Goal: Task Accomplishment & Management: Complete application form

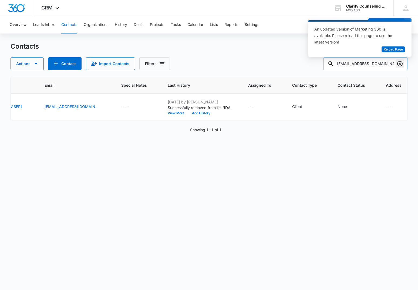
click at [399, 63] on icon "Clear" at bounding box center [400, 63] width 6 height 6
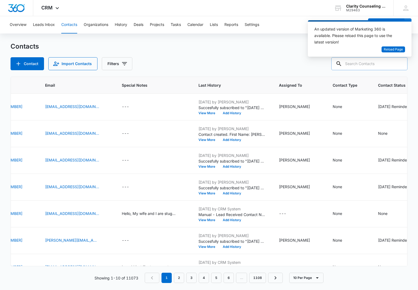
paste input "[EMAIL_ADDRESS][PERSON_NAME][DOMAIN_NAME]"
type input "[EMAIL_ADDRESS][PERSON_NAME][DOMAIN_NAME]"
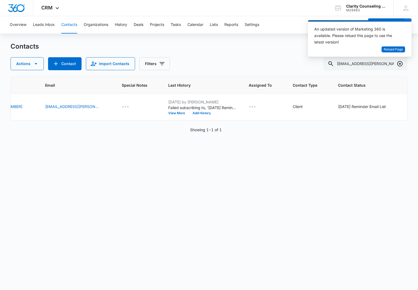
click at [402, 62] on icon "Clear" at bounding box center [399, 63] width 5 height 5
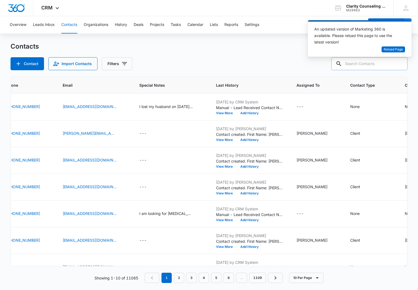
paste input "[PERSON_NAME][EMAIL_ADDRESS][DOMAIN_NAME]"
type input "[PERSON_NAME][EMAIL_ADDRESS][DOMAIN_NAME]"
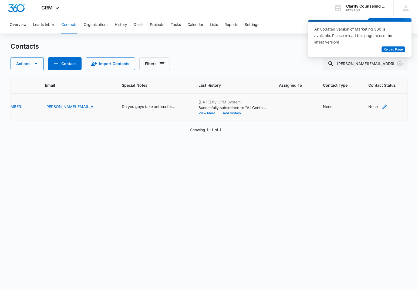
click at [368, 107] on div "None" at bounding box center [372, 107] width 9 height 6
click at [362, 72] on div "Contact Status" at bounding box center [350, 73] width 26 height 6
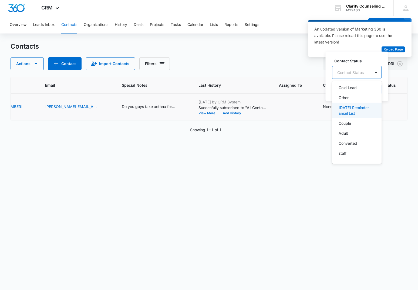
click at [355, 110] on p "[DATE] Reminder Email List" at bounding box center [357, 110] width 36 height 11
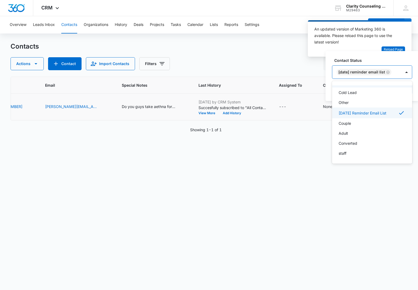
click at [399, 70] on div "[DATE] Reminder Email List" at bounding box center [366, 72] width 69 height 13
click at [403, 91] on button "Save" at bounding box center [404, 89] width 16 height 10
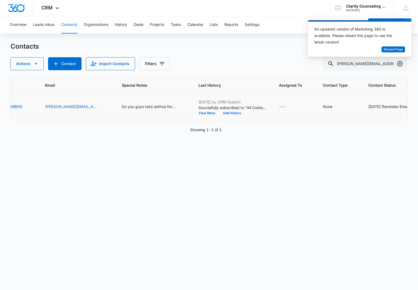
click at [398, 64] on icon "Clear" at bounding box center [399, 63] width 5 height 5
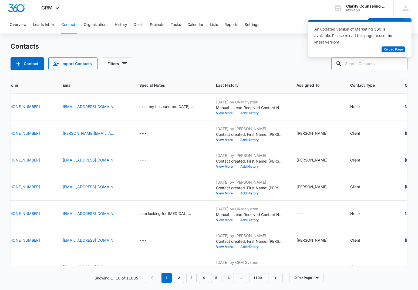
paste input "[EMAIL_ADDRESS][DOMAIN_NAME]"
type input "[EMAIL_ADDRESS][DOMAIN_NAME]"
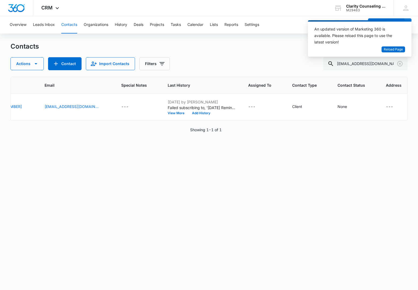
scroll to position [0, 0]
click at [400, 63] on icon "Clear" at bounding box center [400, 63] width 6 height 6
click at [400, 63] on div at bounding box center [400, 63] width 9 height 13
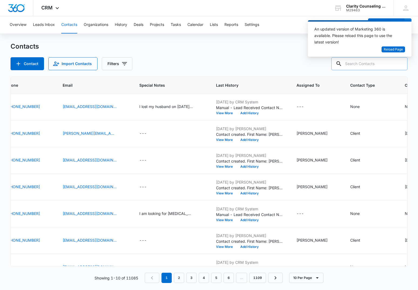
paste input "[PERSON_NAME][EMAIL_ADDRESS][DOMAIN_NAME]"
type input "[PERSON_NAME][EMAIL_ADDRESS][DOMAIN_NAME]"
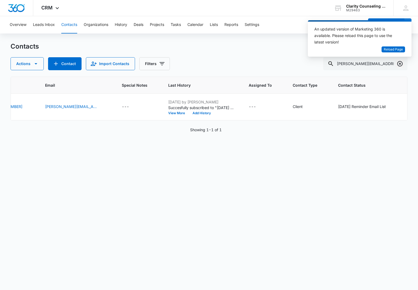
click at [397, 62] on icon "Clear" at bounding box center [400, 63] width 6 height 6
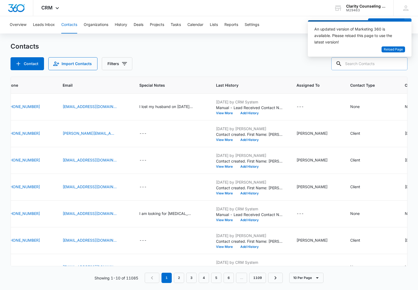
paste input "[EMAIL_ADDRESS][DOMAIN_NAME]"
type input "[EMAIL_ADDRESS][DOMAIN_NAME]"
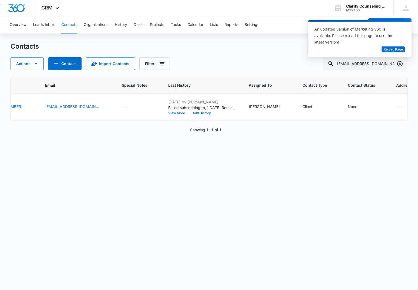
click at [399, 63] on icon "Clear" at bounding box center [399, 63] width 5 height 5
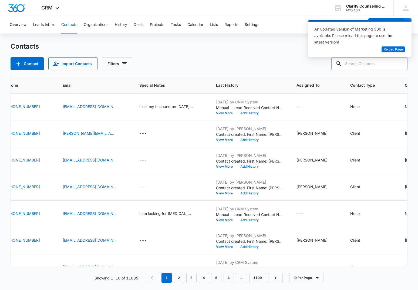
click at [387, 64] on input "text" at bounding box center [369, 63] width 76 height 13
paste input "[EMAIL_ADDRESS][DOMAIN_NAME]"
type input "[EMAIL_ADDRESS][DOMAIN_NAME]"
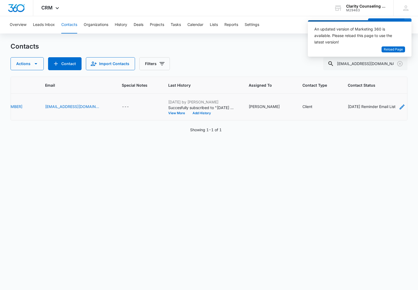
click at [352, 106] on div "[DATE] Reminder Email List" at bounding box center [372, 107] width 48 height 6
click at [305, 103] on icon "Remove Saturday Reminder Email List" at bounding box center [306, 103] width 4 height 4
click at [323, 119] on button "Save" at bounding box center [322, 119] width 16 height 10
click at [400, 63] on icon "Clear" at bounding box center [399, 63] width 5 height 5
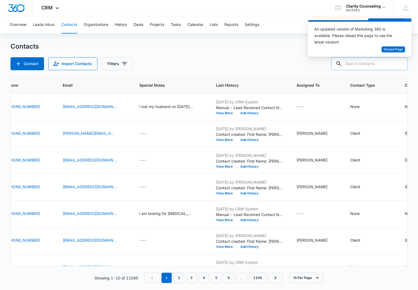
paste input "[EMAIL_ADDRESS][DOMAIN_NAME]"
type input "[EMAIL_ADDRESS][DOMAIN_NAME]"
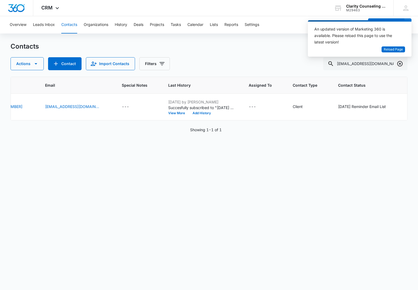
click at [401, 63] on icon "Clear" at bounding box center [400, 63] width 6 height 6
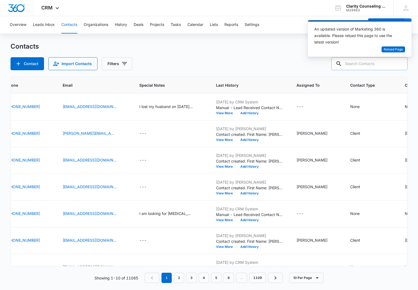
paste input "[PERSON_NAME][EMAIL_ADDRESS][DOMAIN_NAME]"
type input "[PERSON_NAME][EMAIL_ADDRESS][DOMAIN_NAME]"
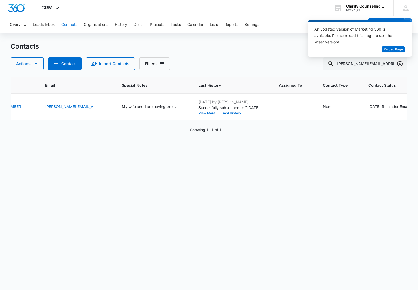
click at [401, 65] on icon "Clear" at bounding box center [400, 63] width 6 height 6
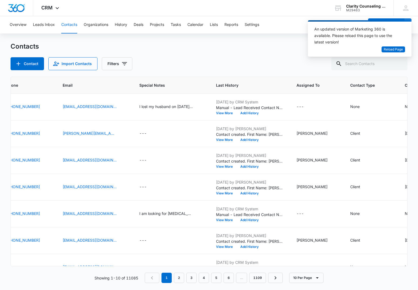
click at [401, 65] on div at bounding box center [400, 63] width 9 height 13
paste input "[EMAIL_ADDRESS][PERSON_NAME][DOMAIN_NAME]"
type input "[EMAIL_ADDRESS][PERSON_NAME][DOMAIN_NAME]"
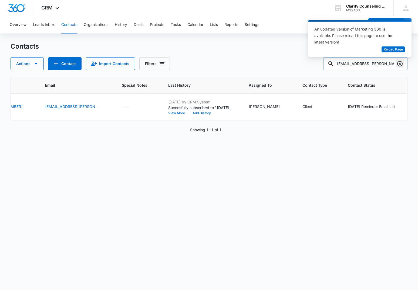
click at [400, 63] on icon "Clear" at bounding box center [400, 63] width 6 height 6
click at [400, 63] on div at bounding box center [400, 63] width 9 height 13
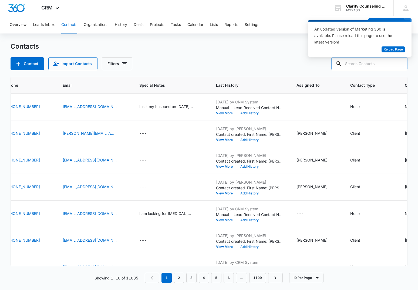
paste input "[EMAIL_ADDRESS][DOMAIN_NAME]"
type input "[EMAIL_ADDRESS][DOMAIN_NAME]"
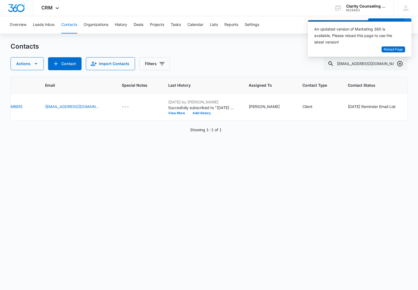
click at [401, 65] on icon "Clear" at bounding box center [399, 63] width 5 height 5
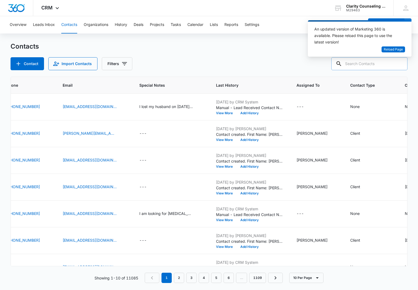
paste input "[EMAIL_ADDRESS][DOMAIN_NAME]"
type input "[EMAIL_ADDRESS][DOMAIN_NAME]"
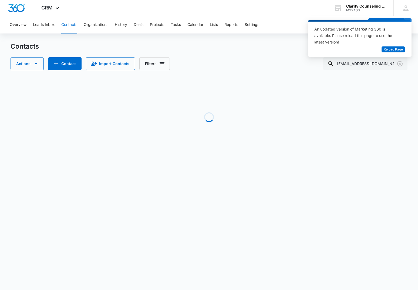
scroll to position [0, 128]
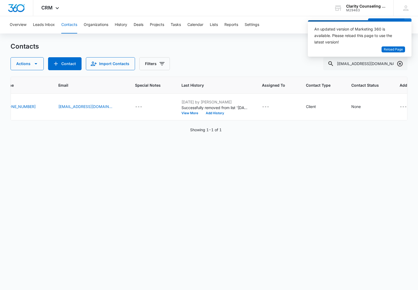
click at [402, 62] on icon "Clear" at bounding box center [400, 63] width 6 height 6
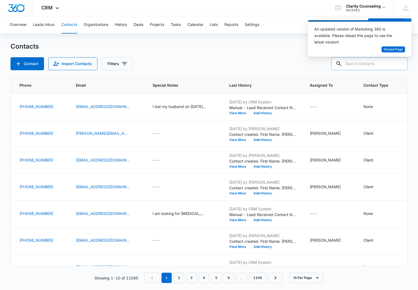
paste input "[EMAIL_ADDRESS][DOMAIN_NAME]"
type input "[EMAIL_ADDRESS][DOMAIN_NAME]"
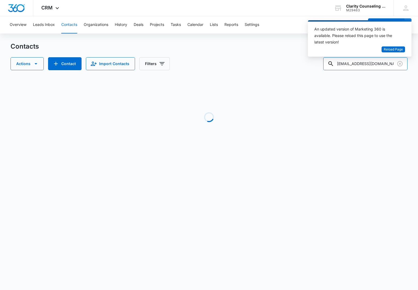
scroll to position [0, 22]
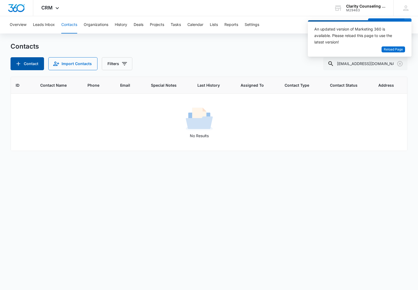
click at [21, 62] on icon "Add Contact" at bounding box center [18, 63] width 6 height 6
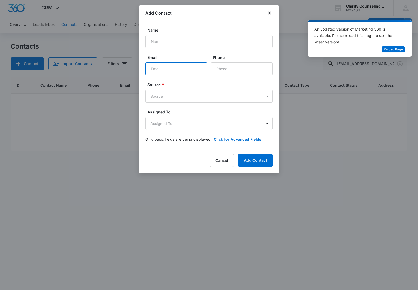
paste input "[EMAIL_ADDRESS][DOMAIN_NAME]"
type input "[EMAIL_ADDRESS][DOMAIN_NAME]"
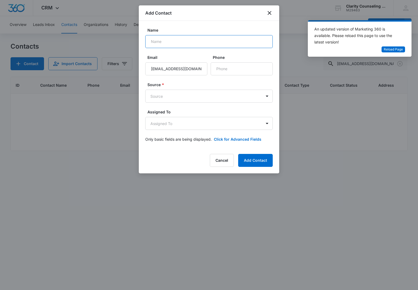
paste input "[PERSON_NAME]"
type input "[PERSON_NAME]"
paste input "[PHONE_NUMBER]"
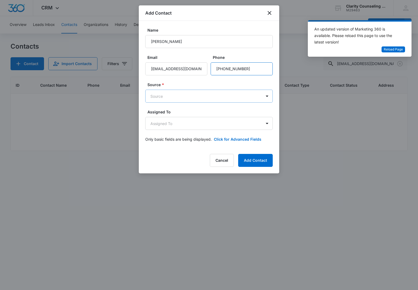
type input "[PHONE_NUMBER]"
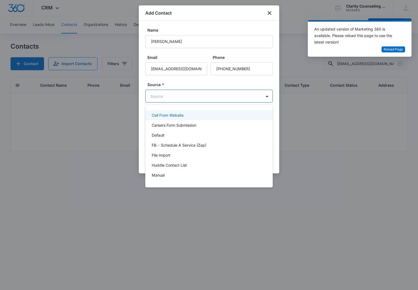
click at [213, 93] on body "CRM Apps Reputation Websites Forms CRM Email Social Content Ads Intelligence Fi…" at bounding box center [209, 145] width 418 height 290
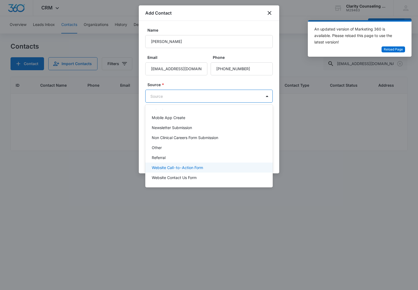
scroll to position [68, 0]
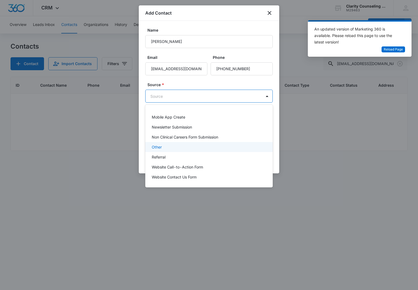
click at [167, 149] on div "Other" at bounding box center [208, 147] width 113 height 6
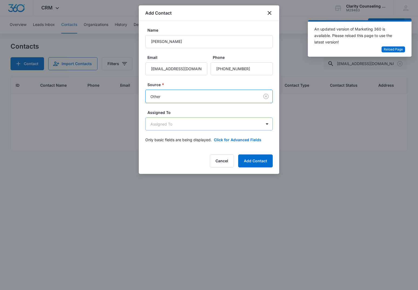
click at [177, 125] on body "CRM Apps Reputation Websites Forms CRM Email Social Content Ads Intelligence Fi…" at bounding box center [209, 145] width 418 height 290
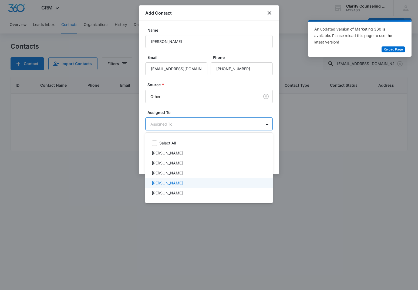
click at [173, 182] on p "[PERSON_NAME]" at bounding box center [167, 183] width 31 height 6
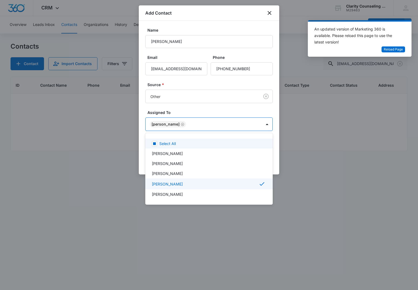
click at [197, 108] on div at bounding box center [209, 145] width 418 height 290
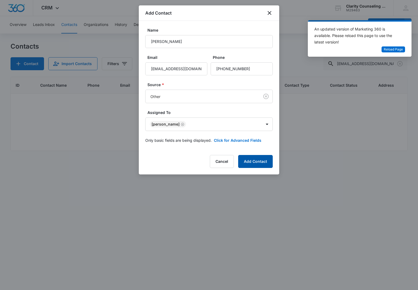
click at [246, 165] on button "Add Contact" at bounding box center [255, 161] width 35 height 13
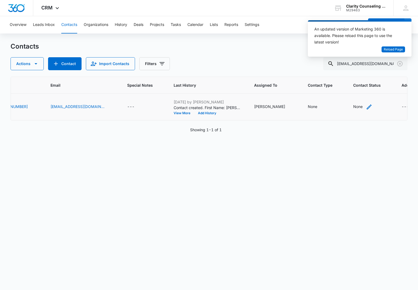
scroll to position [0, 135]
click at [354, 108] on div "None" at bounding box center [358, 107] width 9 height 6
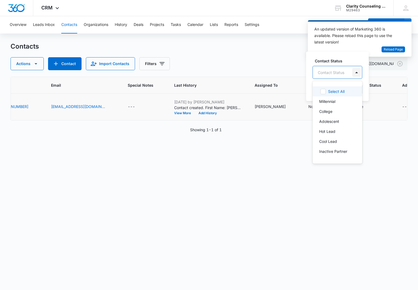
click at [354, 72] on div at bounding box center [356, 72] width 9 height 9
drag, startPoint x: 331, startPoint y: 112, endPoint x: 337, endPoint y: 100, distance: 13.3
click at [331, 112] on p "[DATE] Reminder Email List" at bounding box center [337, 110] width 36 height 11
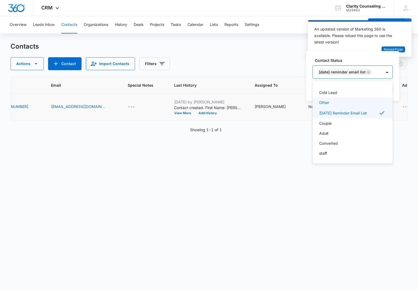
scroll to position [79, 0]
click at [387, 74] on div at bounding box center [387, 72] width 9 height 9
click at [393, 88] on button "Save" at bounding box center [385, 89] width 16 height 10
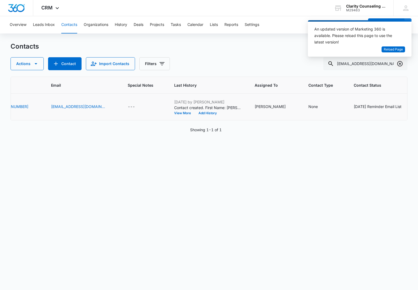
click at [399, 65] on icon "Clear" at bounding box center [400, 63] width 6 height 6
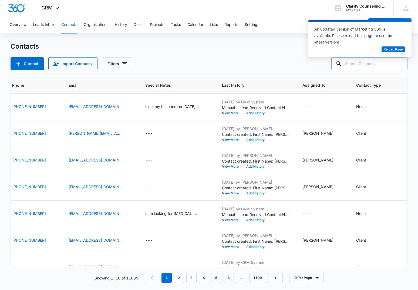
paste input "[PERSON_NAME][EMAIL_ADDRESS][PERSON_NAME][DOMAIN_NAME]"
type input "[PERSON_NAME][EMAIL_ADDRESS][PERSON_NAME][DOMAIN_NAME]"
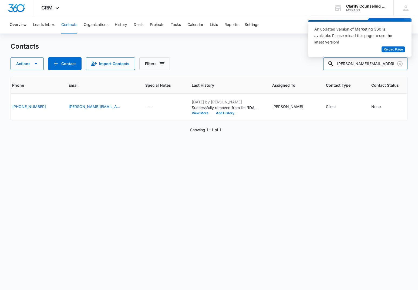
scroll to position [0, 137]
click at [399, 65] on icon "Clear" at bounding box center [400, 63] width 6 height 6
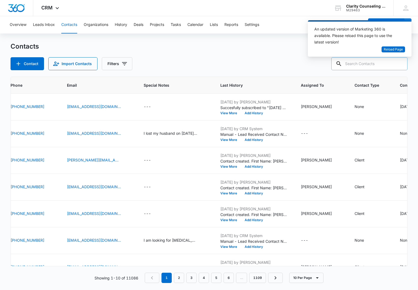
paste input "[EMAIL_ADDRESS][DOMAIN_NAME]"
type input "[EMAIL_ADDRESS][DOMAIN_NAME]"
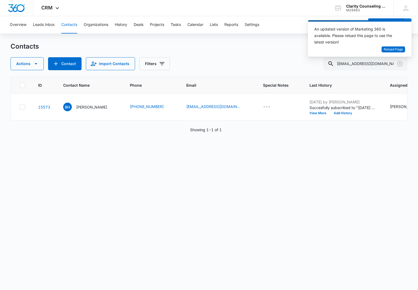
scroll to position [0, 0]
click at [400, 65] on icon "Clear" at bounding box center [400, 63] width 6 height 6
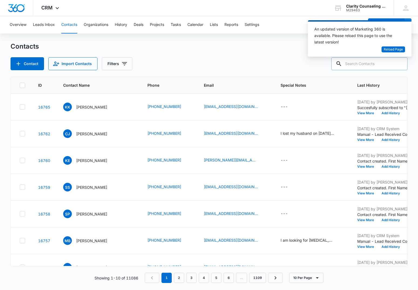
paste input "[EMAIL_ADDRESS][DOMAIN_NAME]"
type input "[EMAIL_ADDRESS][DOMAIN_NAME]"
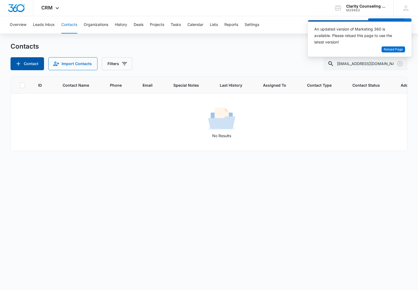
click at [15, 65] on icon "Add Contact" at bounding box center [18, 63] width 6 height 6
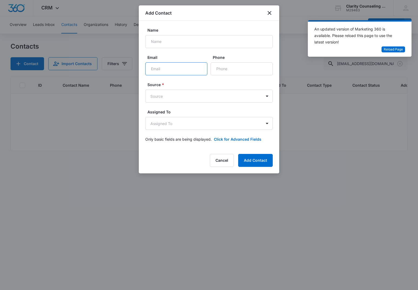
paste input "[EMAIL_ADDRESS][DOMAIN_NAME]"
type input "[EMAIL_ADDRESS][DOMAIN_NAME]"
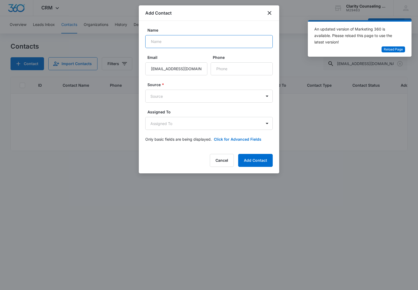
scroll to position [0, 0]
paste input "[PERSON_NAME]"
type input "[PERSON_NAME]"
paste input "[PHONE_NUMBER]"
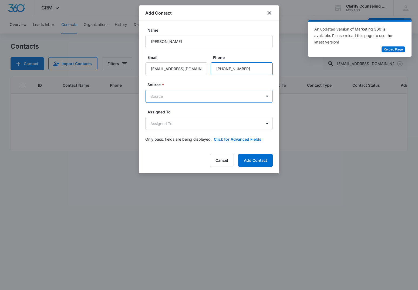
type input "[PHONE_NUMBER]"
click at [149, 99] on body "CRM Apps Reputation Websites Forms CRM Email Social Content Ads Intelligence Fi…" at bounding box center [209, 145] width 418 height 290
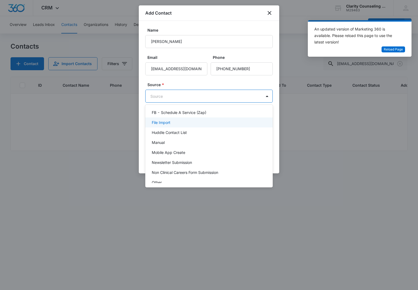
scroll to position [68, 0]
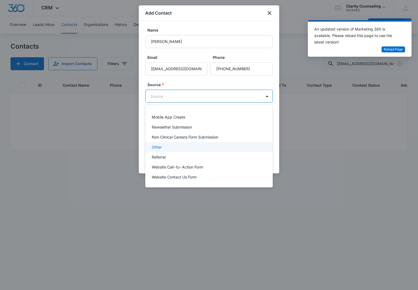
click at [177, 148] on div "Other" at bounding box center [208, 147] width 113 height 6
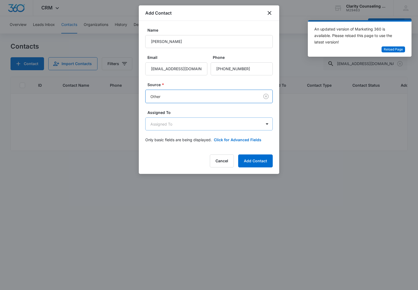
click at [196, 125] on body "CRM Apps Reputation Websites Forms CRM Email Social Content Ads Intelligence Fi…" at bounding box center [209, 145] width 418 height 290
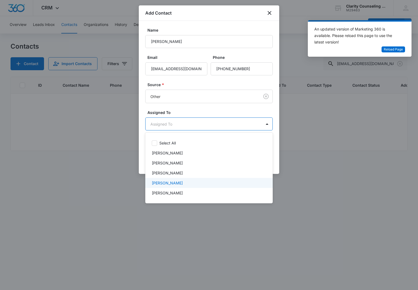
drag, startPoint x: 182, startPoint y: 186, endPoint x: 190, endPoint y: 123, distance: 62.6
click at [182, 185] on p "[PERSON_NAME]" at bounding box center [167, 183] width 31 height 6
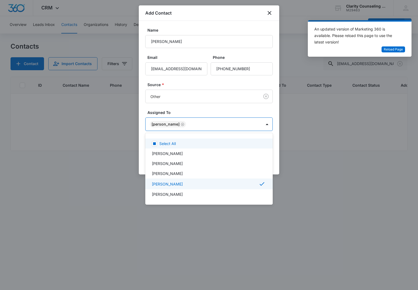
click at [191, 102] on div at bounding box center [209, 145] width 418 height 290
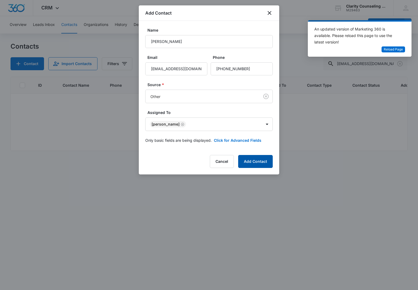
click at [255, 156] on button "Add Contact" at bounding box center [255, 161] width 35 height 13
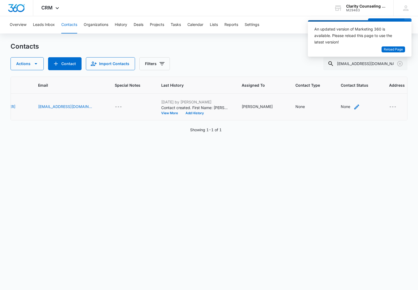
scroll to position [0, 148]
click at [341, 106] on div "None" at bounding box center [345, 107] width 9 height 6
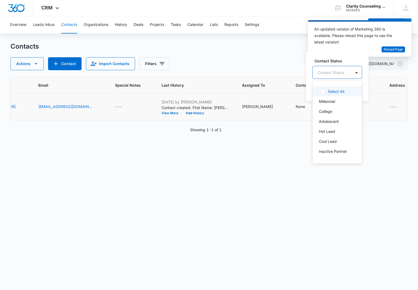
click at [351, 68] on div at bounding box center [356, 72] width 11 height 12
click at [347, 113] on p "[DATE] Reminder Email List" at bounding box center [337, 110] width 36 height 11
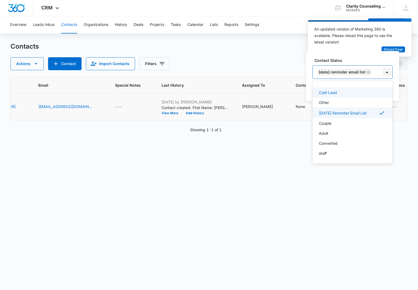
click at [388, 70] on div at bounding box center [387, 72] width 9 height 9
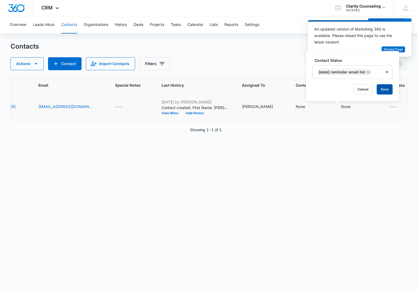
click at [390, 92] on button "Save" at bounding box center [385, 89] width 16 height 10
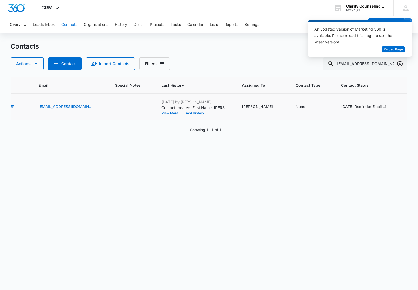
click at [404, 63] on button "Clear" at bounding box center [400, 63] width 9 height 9
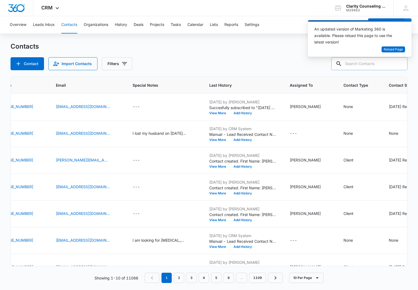
paste input "[EMAIL_ADDRESS][DOMAIN_NAME]"
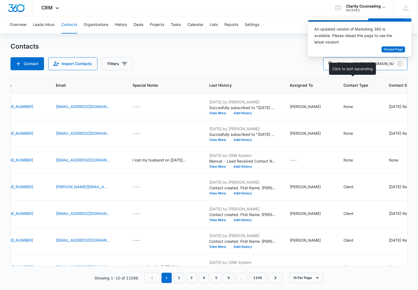
type input "[EMAIL_ADDRESS][DOMAIN_NAME]"
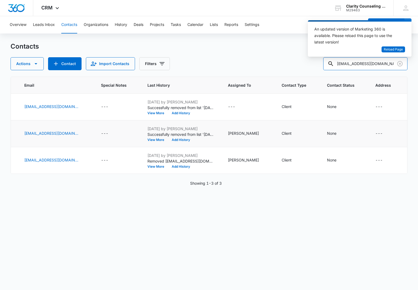
scroll to position [0, 170]
click at [401, 65] on icon "Clear" at bounding box center [399, 63] width 5 height 5
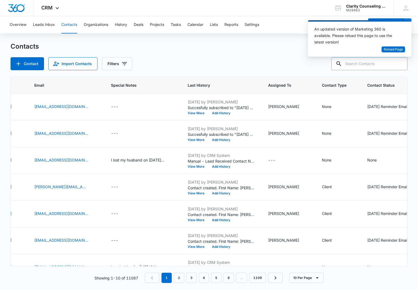
paste input "[EMAIL_ADDRESS][DOMAIN_NAME]"
type input "[EMAIL_ADDRESS][DOMAIN_NAME]"
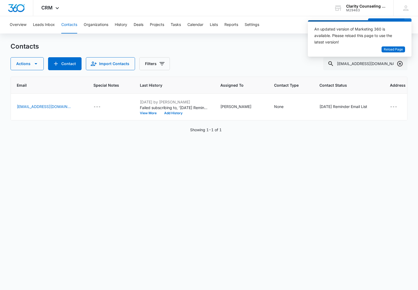
click at [400, 63] on icon "Clear" at bounding box center [399, 63] width 5 height 5
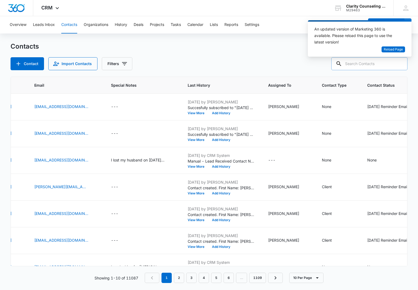
paste input "[EMAIL_ADDRESS][DOMAIN_NAME]"
type input "[EMAIL_ADDRESS][DOMAIN_NAME]"
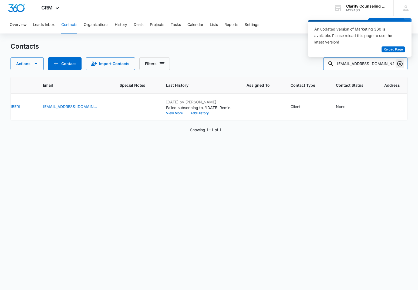
scroll to position [0, 0]
click at [399, 63] on icon "Clear" at bounding box center [400, 63] width 6 height 6
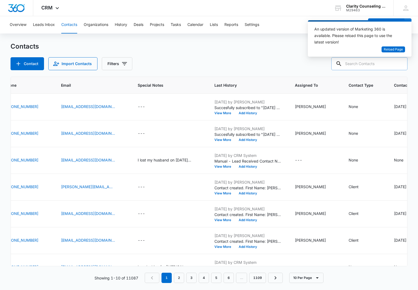
scroll to position [0, 0]
paste input "[EMAIL_ADDRESS][DOMAIN_NAME]"
type input "[EMAIL_ADDRESS][DOMAIN_NAME]"
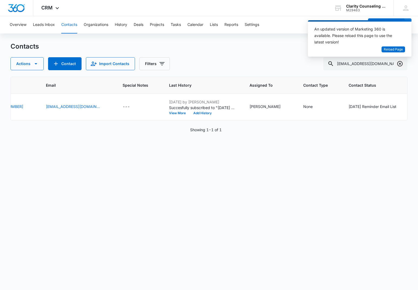
click at [398, 64] on icon "Clear" at bounding box center [400, 63] width 6 height 6
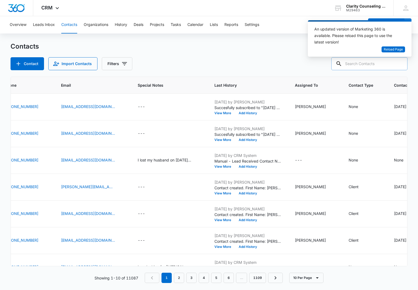
paste input "[EMAIL_ADDRESS][DOMAIN_NAME]"
type input "[EMAIL_ADDRESS][DOMAIN_NAME]"
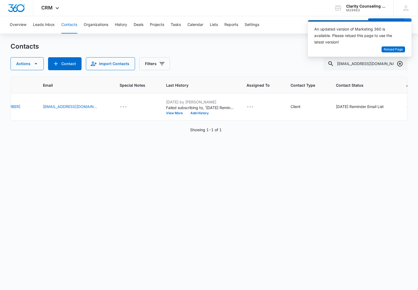
click at [400, 62] on icon "Clear" at bounding box center [400, 63] width 6 height 6
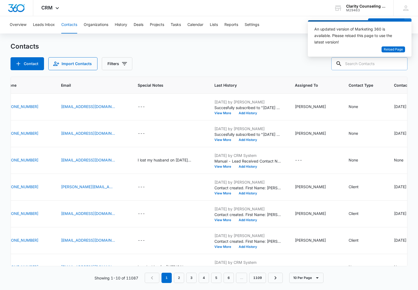
paste input "[PERSON_NAME][EMAIL_ADDRESS][PERSON_NAME][DOMAIN_NAME]"
type input "[PERSON_NAME][EMAIL_ADDRESS][PERSON_NAME][DOMAIN_NAME]"
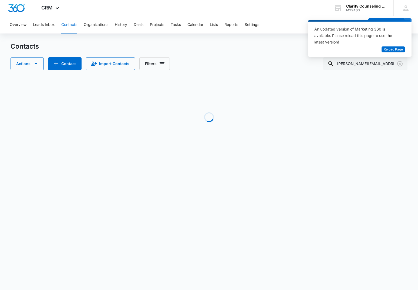
scroll to position [0, 141]
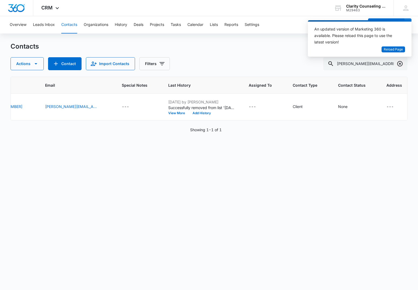
click at [400, 62] on icon "Clear" at bounding box center [400, 63] width 6 height 6
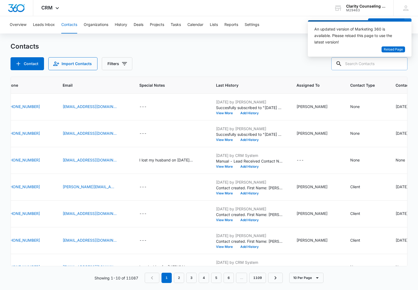
paste input "[EMAIL_ADDRESS][DOMAIN_NAME]"
type input "[EMAIL_ADDRESS][DOMAIN_NAME]"
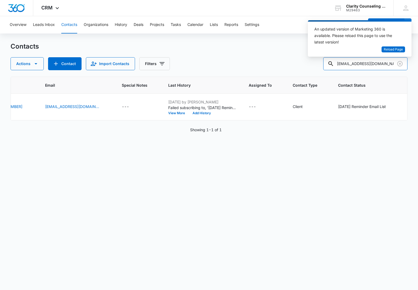
scroll to position [0, 0]
click at [403, 63] on icon "Clear" at bounding box center [399, 63] width 5 height 5
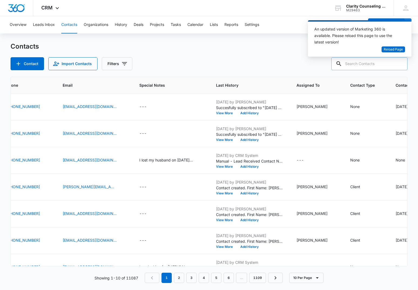
paste input "[EMAIL_ADDRESS][DOMAIN_NAME]"
type input "[EMAIL_ADDRESS][DOMAIN_NAME]"
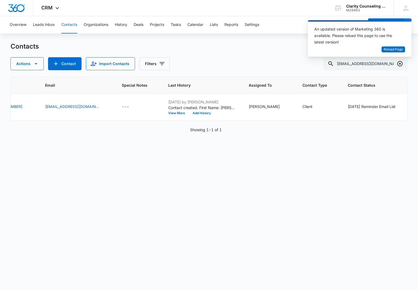
click at [400, 63] on icon "Clear" at bounding box center [399, 63] width 5 height 5
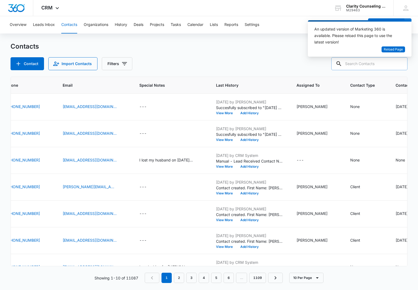
paste input "[EMAIL_ADDRESS][DOMAIN_NAME]"
type input "[EMAIL_ADDRESS][DOMAIN_NAME]"
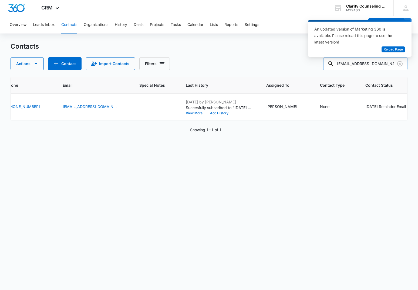
drag, startPoint x: 400, startPoint y: 64, endPoint x: 386, endPoint y: 64, distance: 13.8
click at [400, 65] on icon "Clear" at bounding box center [400, 63] width 6 height 6
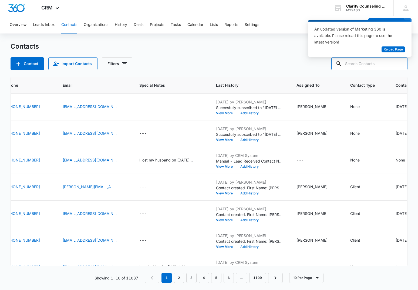
paste input "[EMAIL_ADDRESS][DOMAIN_NAME]"
type input "[EMAIL_ADDRESS][DOMAIN_NAME]"
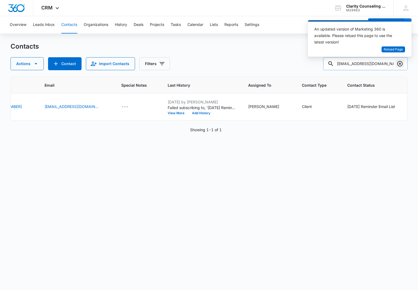
click at [400, 65] on icon "Clear" at bounding box center [400, 63] width 6 height 6
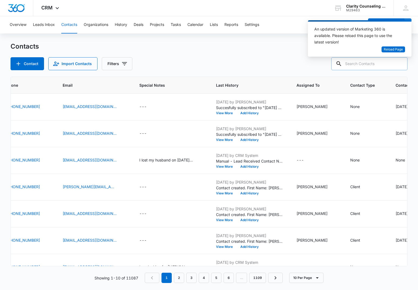
paste input "[EMAIL_ADDRESS][PERSON_NAME][DOMAIN_NAME]"
type input "[EMAIL_ADDRESS][PERSON_NAME][DOMAIN_NAME]"
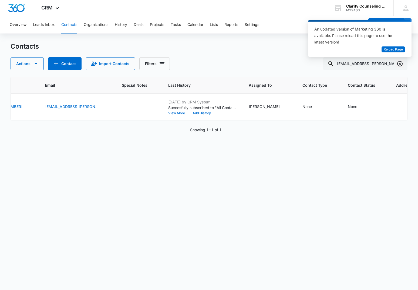
click at [400, 64] on icon "Clear" at bounding box center [399, 63] width 5 height 5
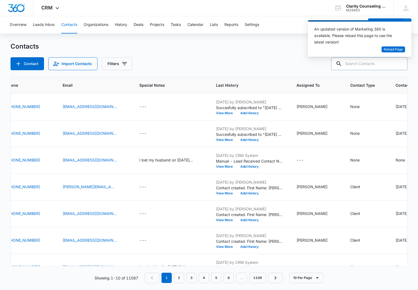
paste input "[DOMAIN_NAME][EMAIL_ADDRESS][DOMAIN_NAME]"
type input "[DOMAIN_NAME][EMAIL_ADDRESS][DOMAIN_NAME]"
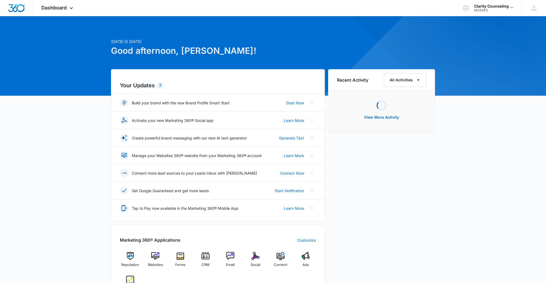
scroll to position [2, 0]
click at [203, 254] on img at bounding box center [205, 256] width 8 height 8
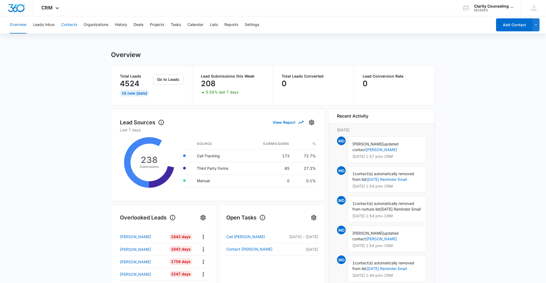
click at [75, 27] on button "Contacts" at bounding box center [69, 24] width 16 height 17
